Goal: Task Accomplishment & Management: Use online tool/utility

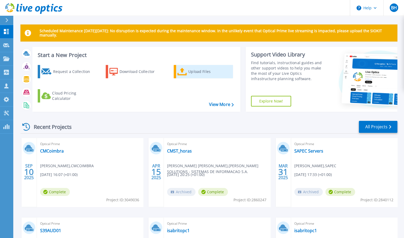
click at [199, 70] on div "Upload Files" at bounding box center [209, 71] width 43 height 11
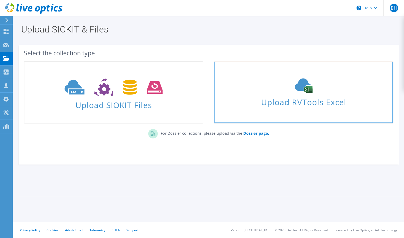
click at [307, 102] on span "Upload RVTools Excel" at bounding box center [303, 100] width 178 height 11
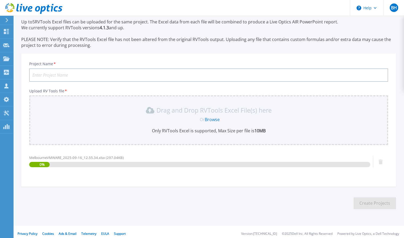
scroll to position [22, 0]
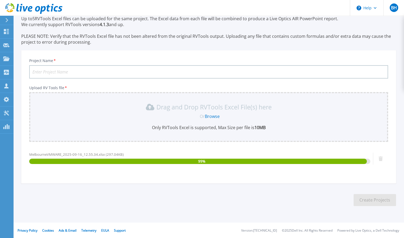
click at [95, 74] on input "Project Name *" at bounding box center [208, 71] width 359 height 13
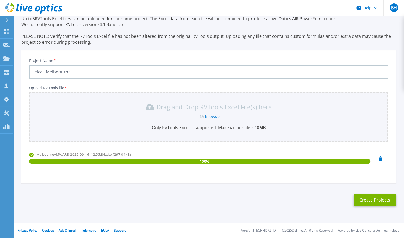
click at [58, 70] on input "Leica - Melboourne" at bounding box center [208, 71] width 359 height 13
type input "Leica - Melbourne"
click at [372, 199] on button "Create Projects" at bounding box center [375, 200] width 43 height 12
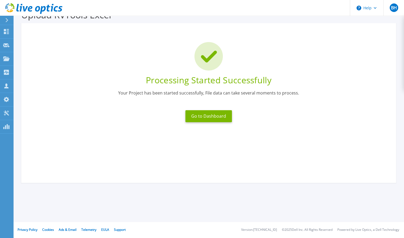
scroll to position [15, 0]
click at [208, 118] on button "Go to Dashboard" at bounding box center [208, 116] width 46 height 12
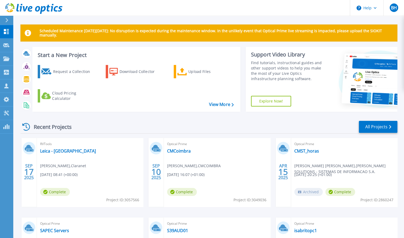
drag, startPoint x: 176, startPoint y: 2, endPoint x: 569, endPoint y: 35, distance: 393.8
click at [404, 35] on html "Help BH Channel Partner Bruno Hortelão bruno.hortelao@pt.clara.net Claranet My …" at bounding box center [202, 108] width 404 height 217
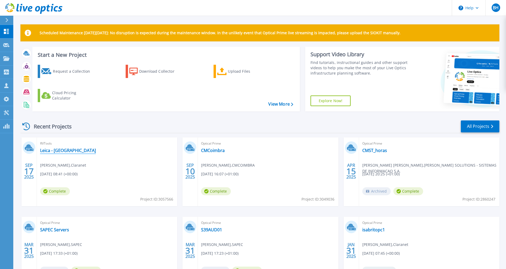
click at [48, 153] on link "Leica - Melbourne" at bounding box center [68, 150] width 56 height 5
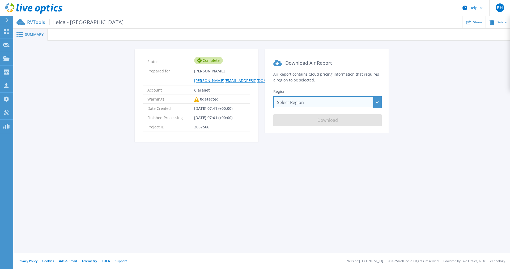
click at [289, 102] on div "Select Region Asia Pacific (Hong Kong) Asia Pacific (Mumbai) Asia Pacific (Seou…" at bounding box center [327, 102] width 108 height 12
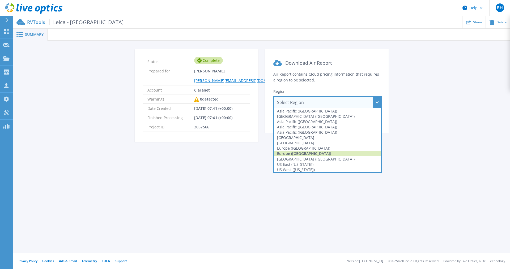
click at [300, 151] on div "Europe (London)" at bounding box center [327, 153] width 107 height 5
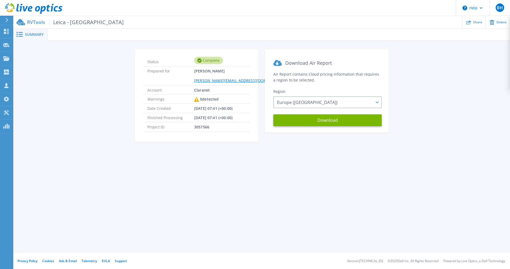
click at [32, 21] on p "RVTools Leica - Melbourne" at bounding box center [75, 22] width 97 height 6
click at [31, 33] on span "Summary" at bounding box center [34, 35] width 19 height 4
click at [317, 123] on button "Download" at bounding box center [327, 121] width 108 height 12
click at [6, 31] on icon at bounding box center [6, 31] width 6 height 5
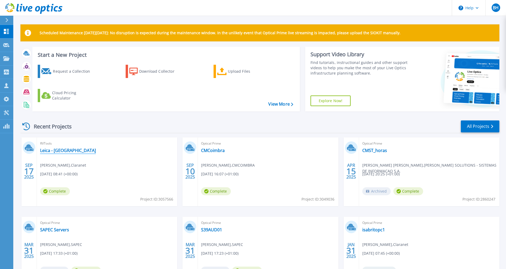
click at [51, 151] on link "Leica - [GEOGRAPHIC_DATA]" at bounding box center [68, 150] width 56 height 5
